Goal: Task Accomplishment & Management: Use online tool/utility

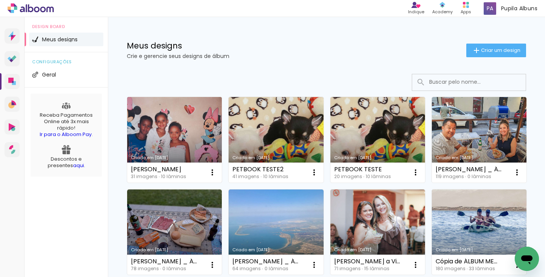
click at [172, 121] on link "Criado em [DATE]" at bounding box center [174, 140] width 95 height 86
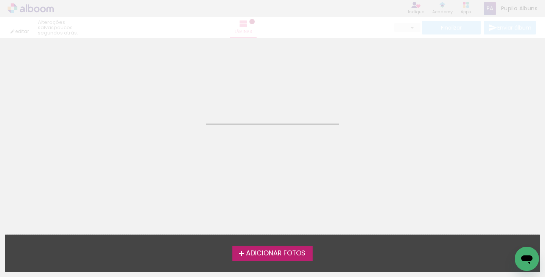
click at [276, 254] on span "Adicionar Fotos" at bounding box center [275, 253] width 59 height 7
click at [0, 0] on input "file" at bounding box center [0, 0] width 0 height 0
